Goal: Check status

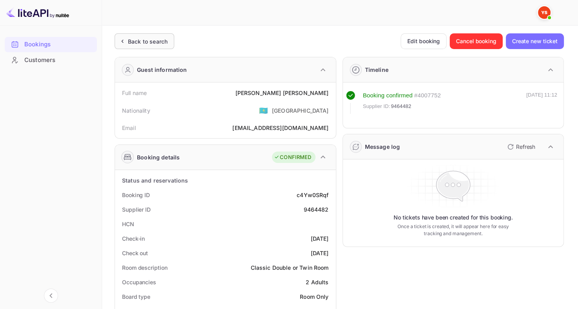
click at [148, 45] on div "Back to search" at bounding box center [148, 41] width 40 height 8
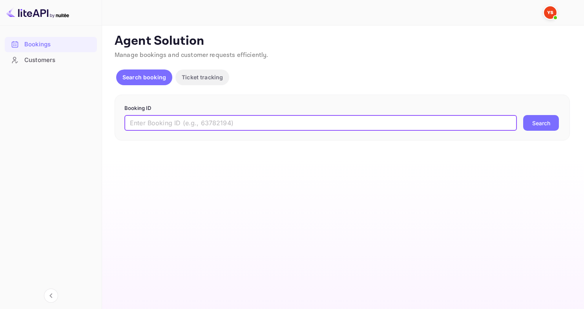
click at [173, 129] on input "text" at bounding box center [320, 123] width 393 height 16
paste input "9484209"
type input "9484209"
click at [523, 115] on button "Search" at bounding box center [541, 123] width 36 height 16
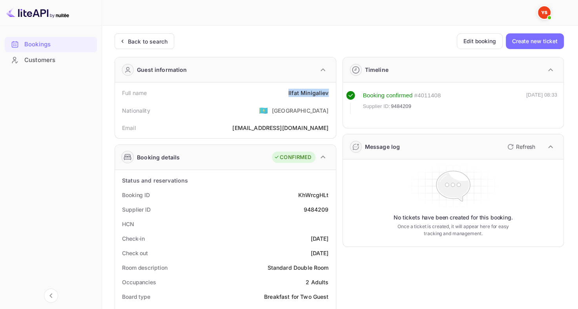
drag, startPoint x: 289, startPoint y: 94, endPoint x: 330, endPoint y: 93, distance: 40.8
click at [330, 93] on div "Full name [PERSON_NAME]" at bounding box center [225, 93] width 215 height 15
copy div "Ilfat Minigaliev"
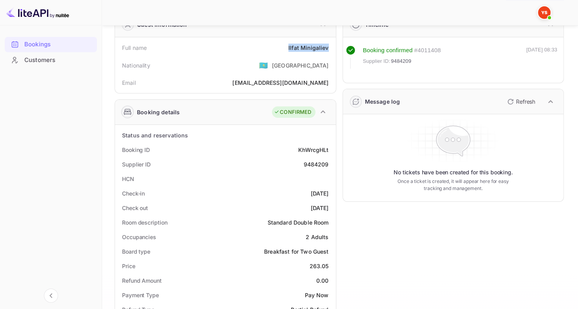
scroll to position [79, 0]
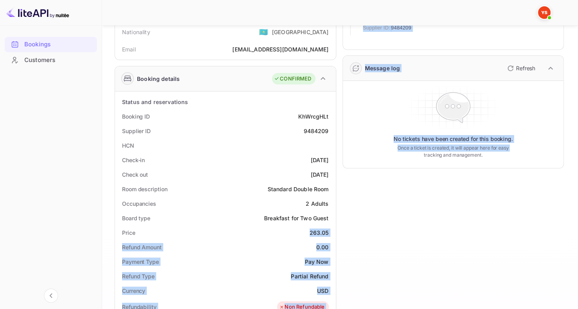
drag, startPoint x: 303, startPoint y: 226, endPoint x: 338, endPoint y: 227, distance: 34.6
click at [338, 227] on div "Guest information Full name Ilfat Minigaliev Nationality 🇰🇿 [DEMOGRAPHIC_DATA] …" at bounding box center [336, 268] width 456 height 592
click at [320, 247] on div "0.00" at bounding box center [322, 247] width 13 height 8
drag, startPoint x: 306, startPoint y: 233, endPoint x: 336, endPoint y: 231, distance: 30.3
click at [336, 231] on div "Guest information Full name Ilfat Minigaliev Nationality 🇰🇿 [DEMOGRAPHIC_DATA] …" at bounding box center [336, 268] width 456 height 592
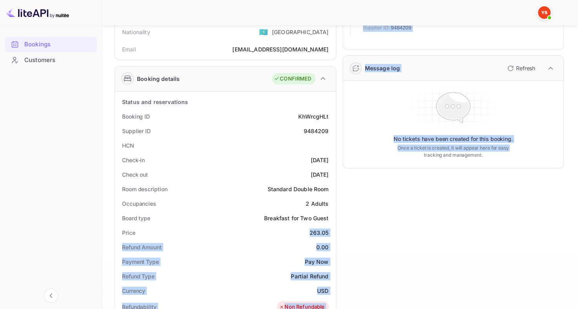
click at [342, 236] on div "Timeline Booking confirmed # 4011408 Supplier ID: 9484209 [DATE] 08:33 Message …" at bounding box center [450, 268] width 228 height 592
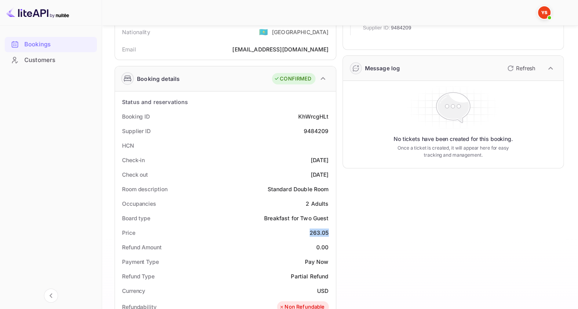
drag, startPoint x: 305, startPoint y: 232, endPoint x: 332, endPoint y: 231, distance: 27.5
click at [332, 231] on div "Price 263.05" at bounding box center [225, 232] width 215 height 15
copy div "263.05"
